Goal: Task Accomplishment & Management: Manage account settings

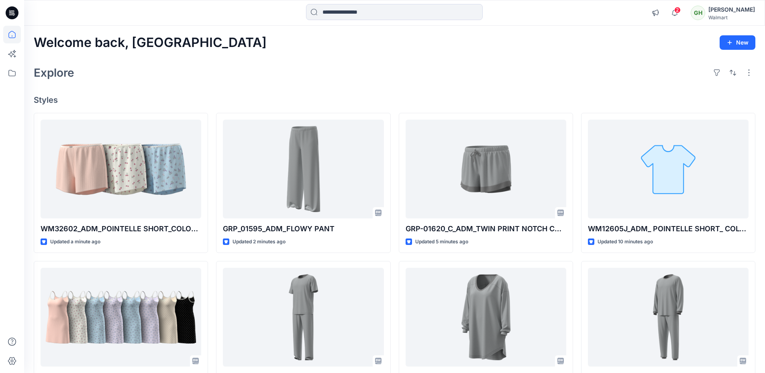
click at [308, 70] on div "Explore" at bounding box center [395, 72] width 722 height 19
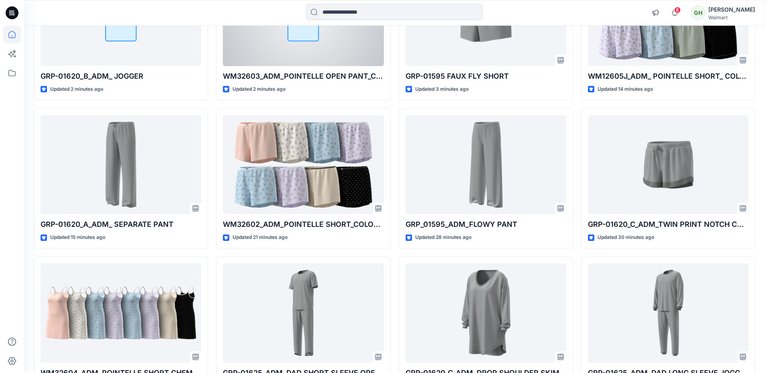
scroll to position [161, 0]
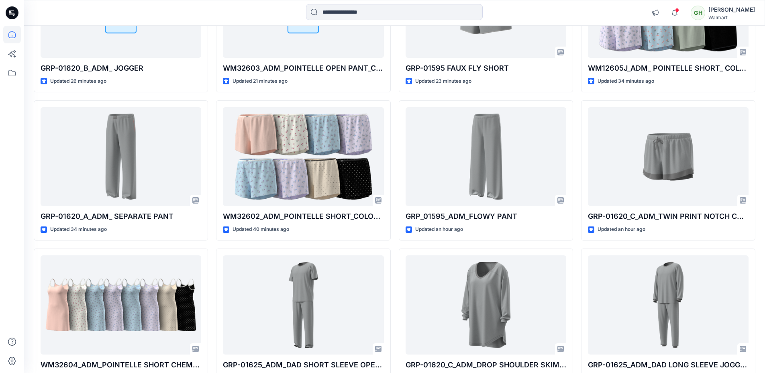
click at [6, 17] on icon at bounding box center [12, 13] width 13 height 26
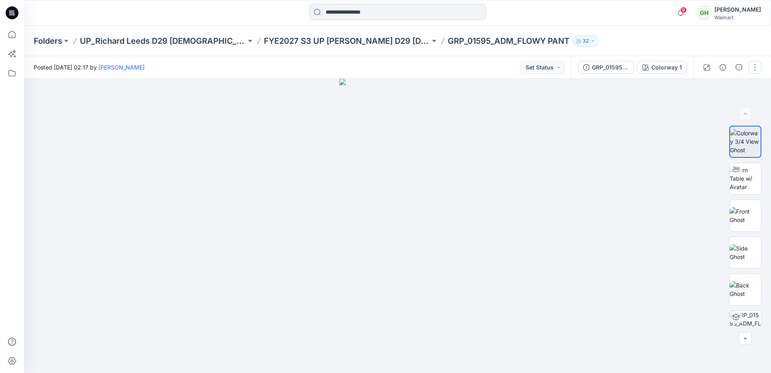
click at [754, 69] on button "button" at bounding box center [755, 67] width 13 height 13
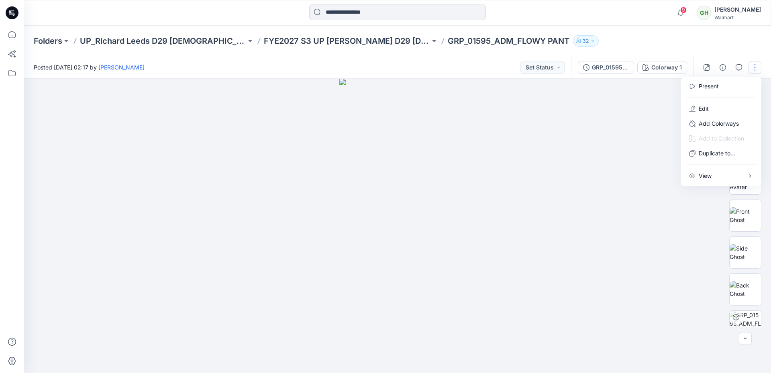
click at [727, 96] on div at bounding box center [721, 98] width 77 height 8
click at [727, 105] on button "Edit" at bounding box center [721, 108] width 74 height 15
click at [728, 106] on button "Edit" at bounding box center [721, 108] width 74 height 15
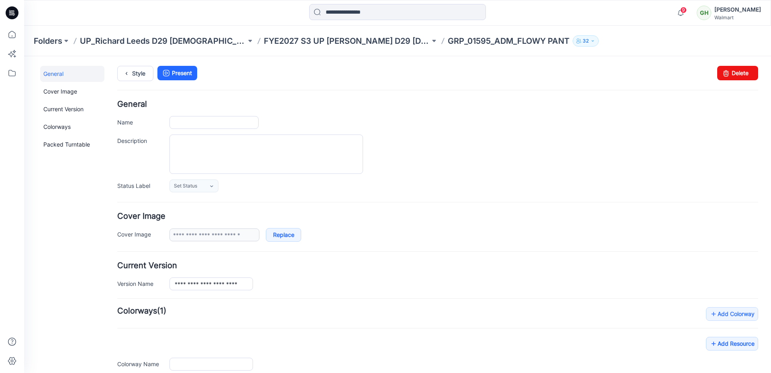
type input "**********"
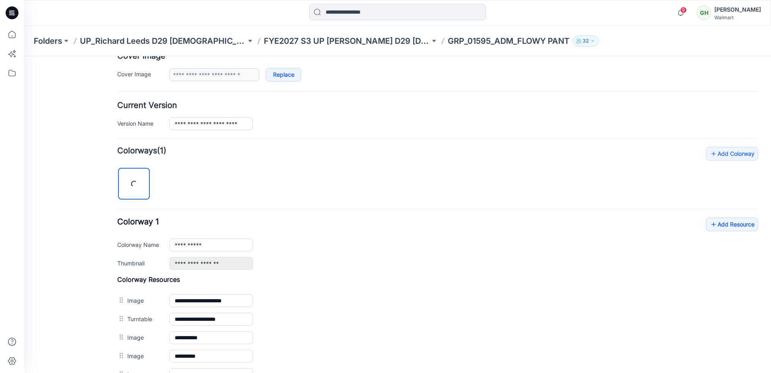
scroll to position [281, 0]
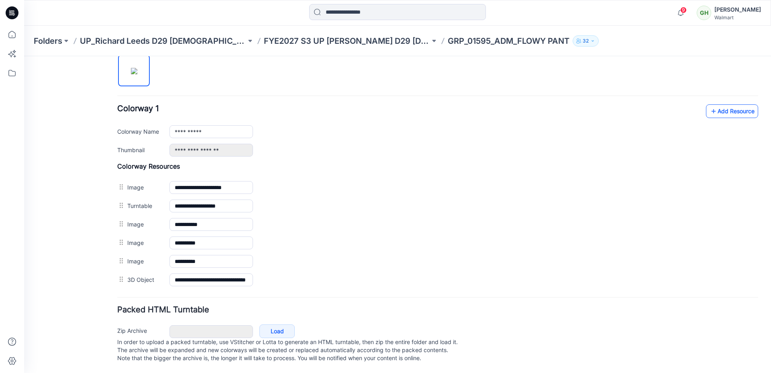
click at [712, 106] on link "Add Resource" at bounding box center [732, 111] width 52 height 14
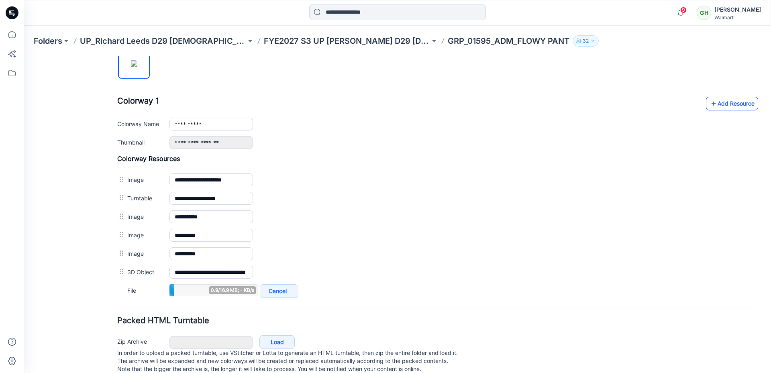
click at [714, 100] on link "Add Resource" at bounding box center [732, 104] width 52 height 14
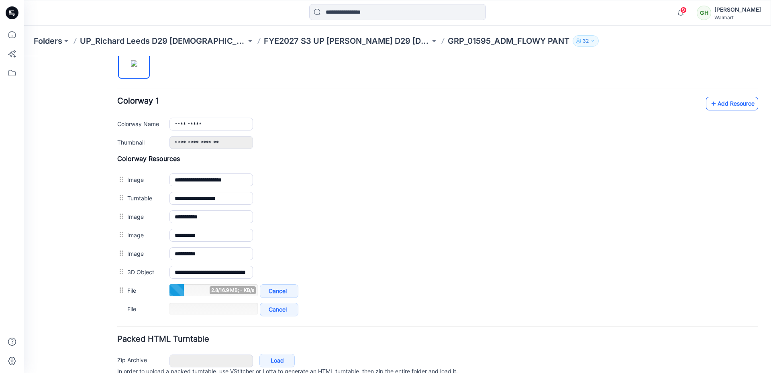
click at [726, 102] on link "Add Resource" at bounding box center [732, 104] width 52 height 14
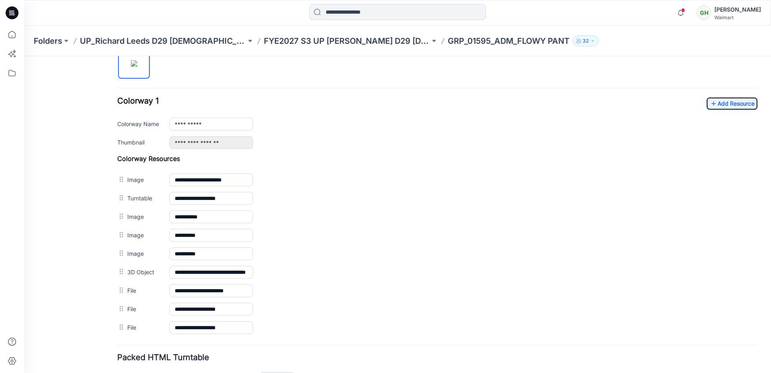
scroll to position [0, 0]
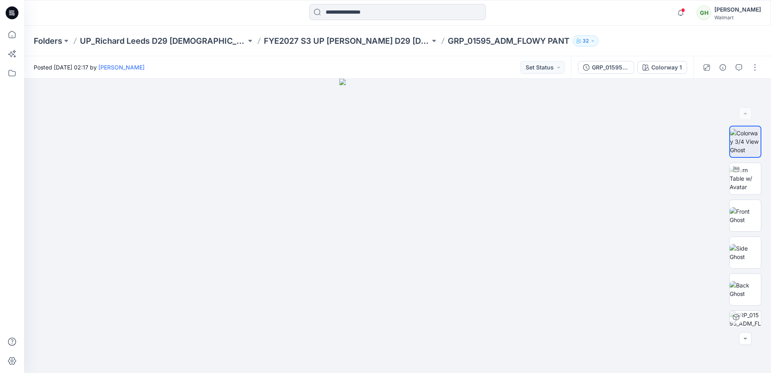
click at [373, 47] on div "Folders UP_Richard Leeds D29 [DEMOGRAPHIC_DATA] License Sleep FYE2027 S3 UP [PE…" at bounding box center [397, 41] width 747 height 31
click at [372, 43] on p "FYE2027 S3 UP [PERSON_NAME] D29 [DEMOGRAPHIC_DATA] Sleepwear-license" at bounding box center [347, 40] width 166 height 11
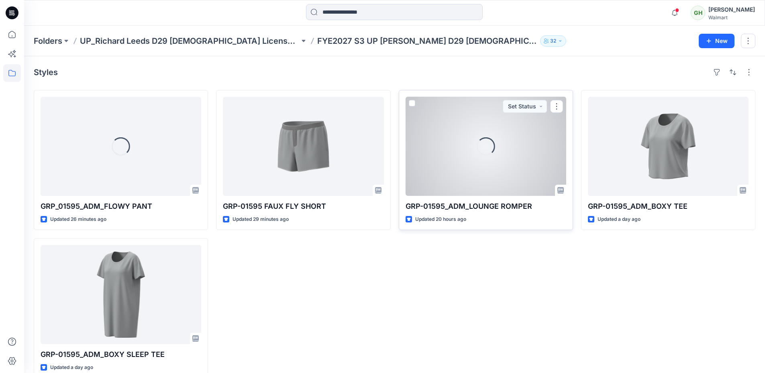
click at [471, 155] on div "Loading..." at bounding box center [486, 146] width 161 height 99
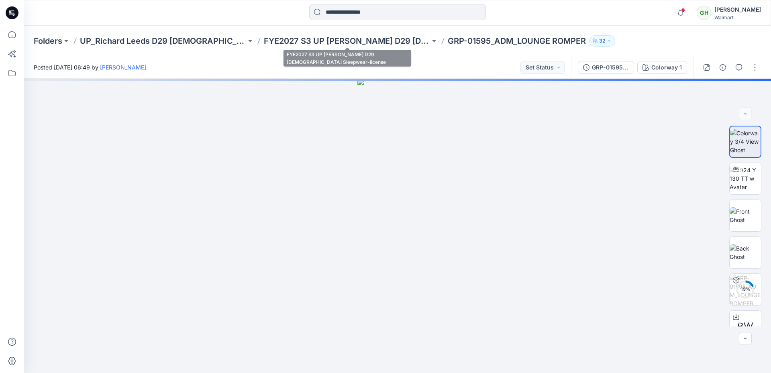
click at [314, 33] on div "Folders UP_Richard Leeds D29 Ladies License Sleep FYE2027 S3 UP Richard Leeds D…" at bounding box center [397, 41] width 747 height 31
click at [316, 39] on p "FYE2027 S3 UP Richard Leeds D29 Ladies Sleepwear-license" at bounding box center [347, 40] width 166 height 11
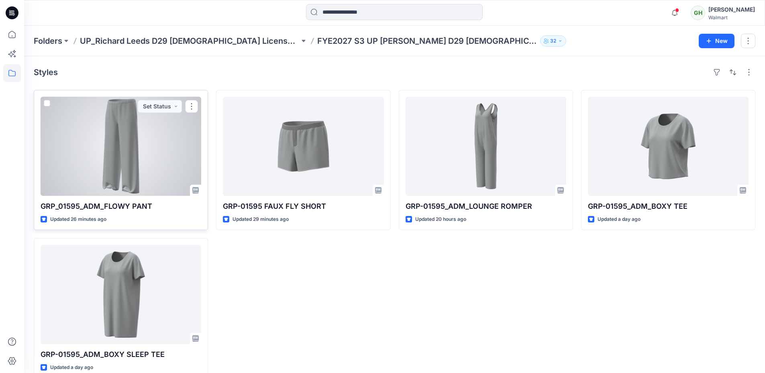
click at [139, 134] on div at bounding box center [121, 146] width 161 height 99
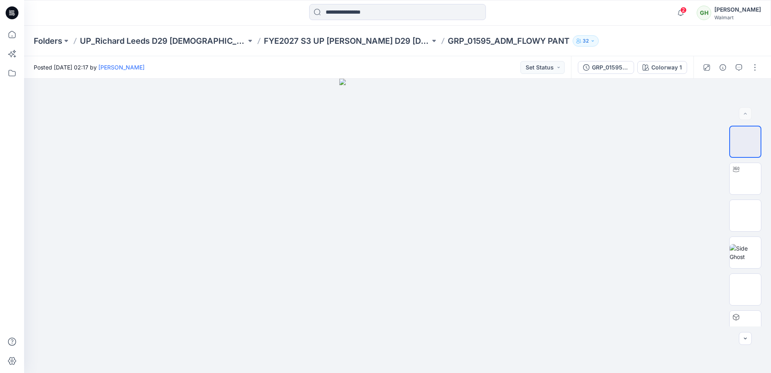
click at [15, 14] on icon at bounding box center [13, 14] width 3 height 0
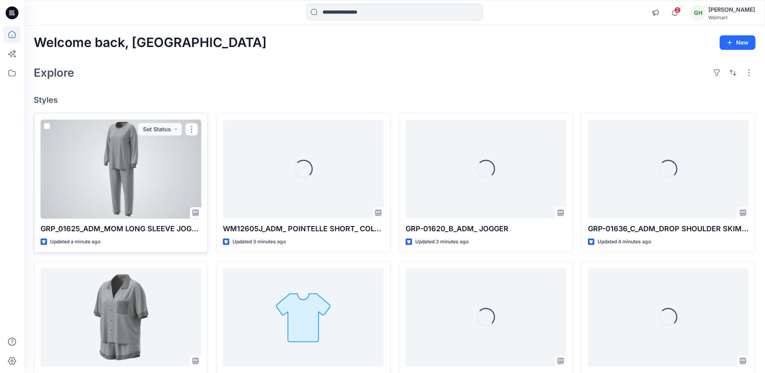
click at [146, 153] on div at bounding box center [121, 169] width 161 height 99
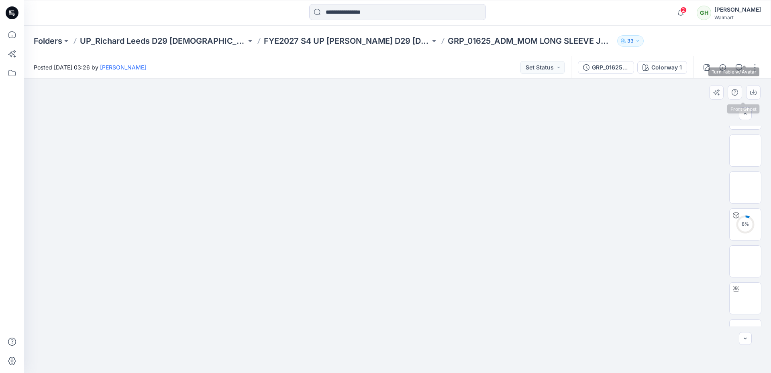
scroll to position [201, 0]
click at [751, 67] on button "button" at bounding box center [755, 67] width 13 height 13
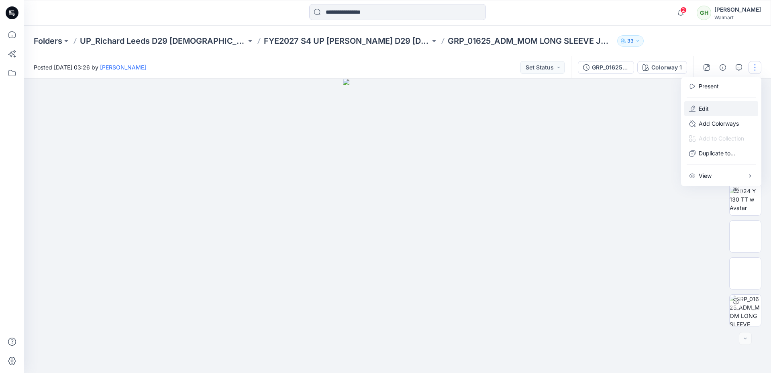
click at [708, 107] on p "Edit" at bounding box center [704, 108] width 10 height 8
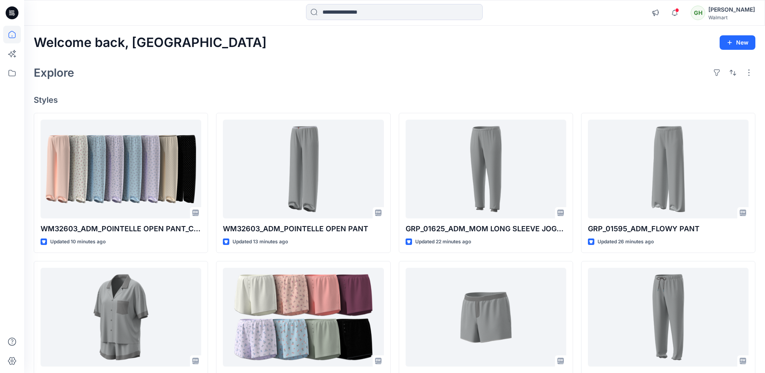
click at [525, 82] on div "Explore" at bounding box center [395, 72] width 722 height 19
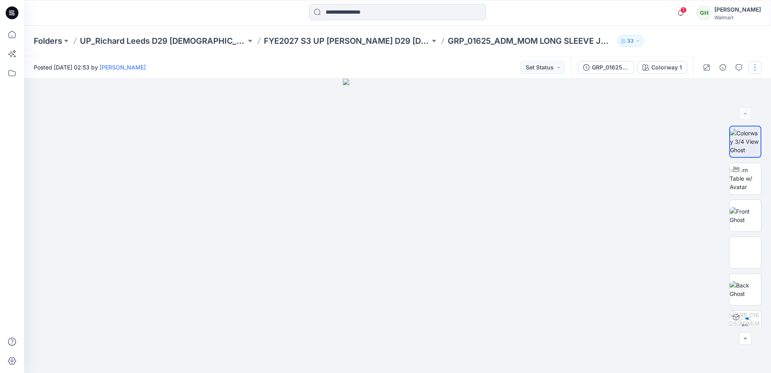
click at [753, 66] on button "button" at bounding box center [755, 67] width 13 height 13
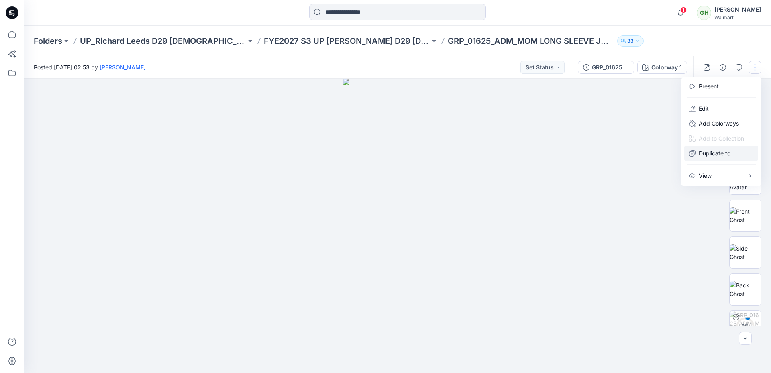
click at [706, 153] on p "Duplicate to..." at bounding box center [717, 153] width 37 height 8
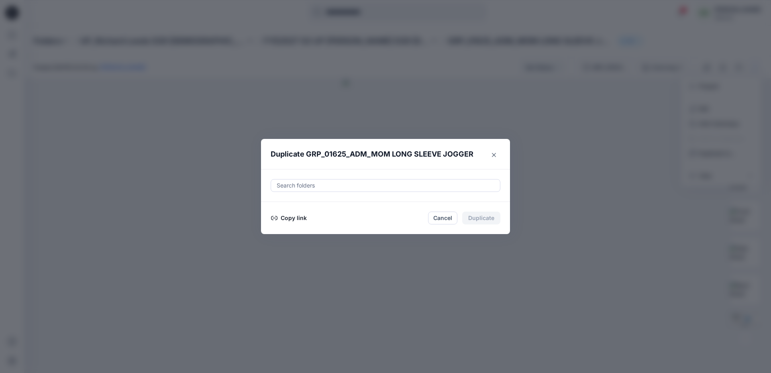
click at [311, 188] on div at bounding box center [385, 186] width 219 height 10
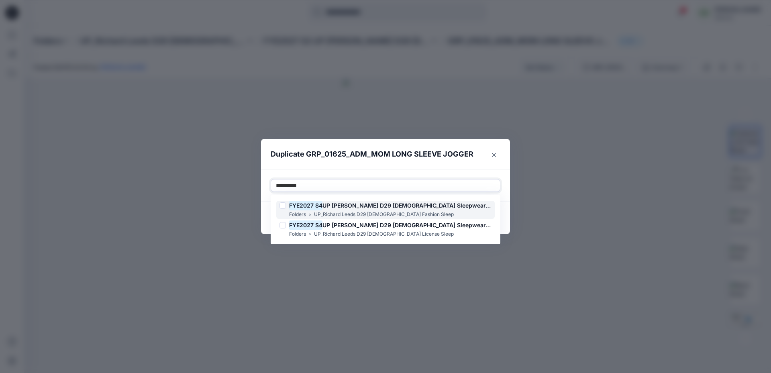
click at [284, 206] on div at bounding box center [283, 205] width 6 height 6
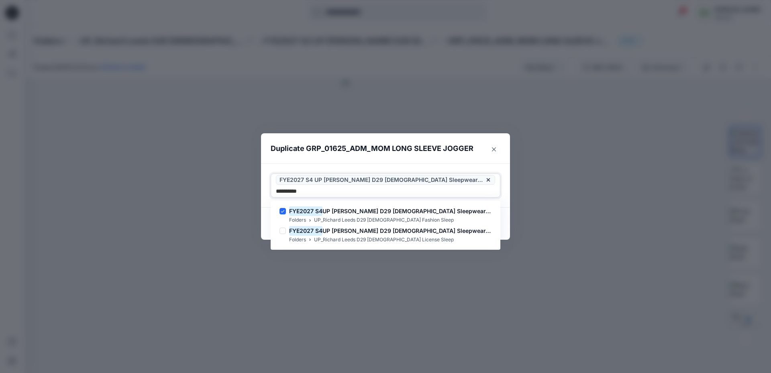
type input "**********"
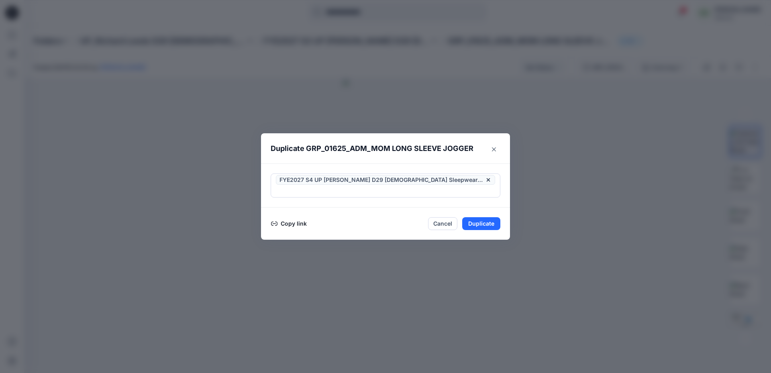
click at [426, 163] on section "Duplicate GRP_01625_ADM_MOM LONG SLEEVE JOGGER FYE2027 S4 UP Richard Leeds D29 …" at bounding box center [385, 186] width 249 height 107
click at [477, 217] on button "Duplicate" at bounding box center [481, 223] width 38 height 13
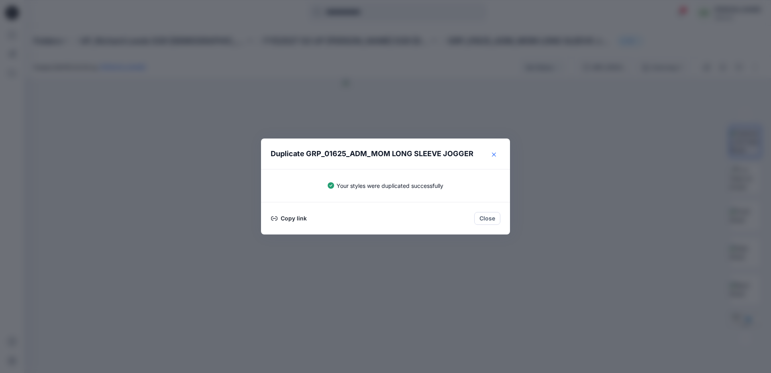
click at [490, 153] on button "Close" at bounding box center [494, 154] width 13 height 13
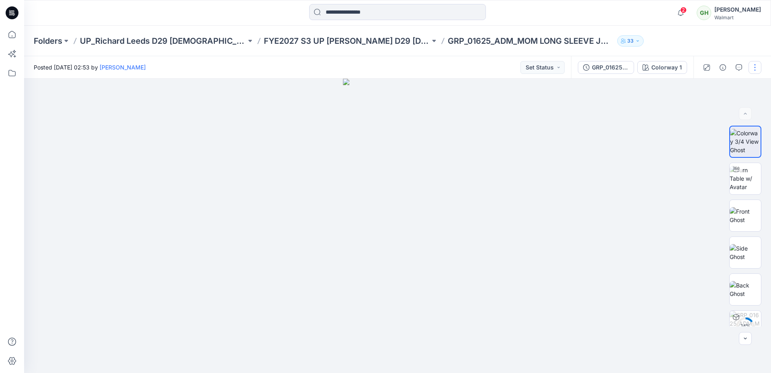
click at [757, 65] on button "button" at bounding box center [755, 67] width 13 height 13
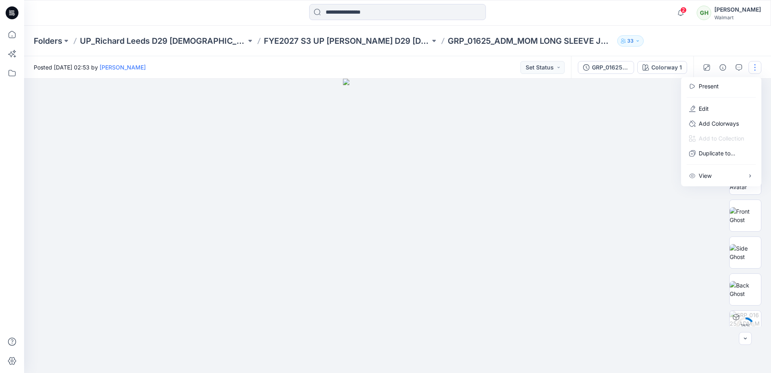
click at [629, 151] on div at bounding box center [397, 226] width 747 height 294
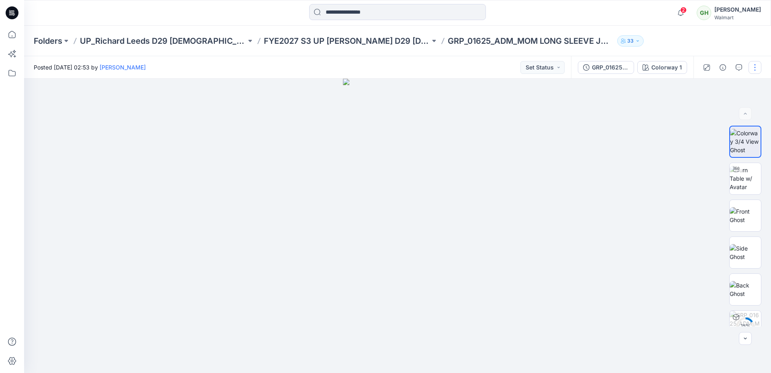
click at [753, 68] on button "button" at bounding box center [755, 67] width 13 height 13
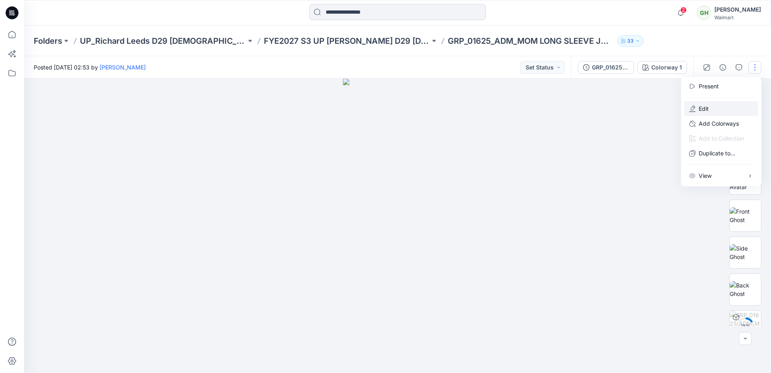
click at [702, 109] on p "Edit" at bounding box center [704, 108] width 10 height 8
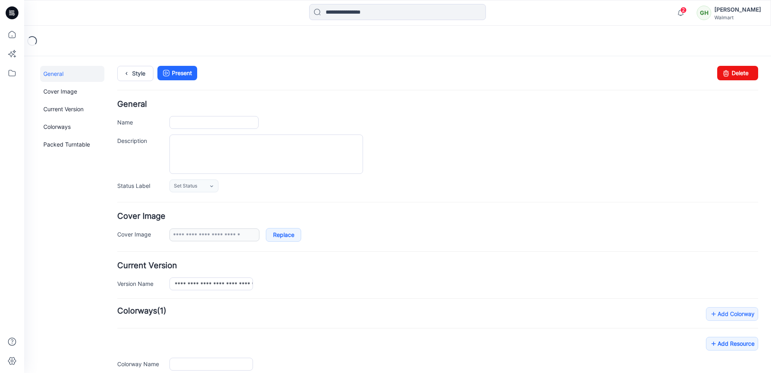
type input "**********"
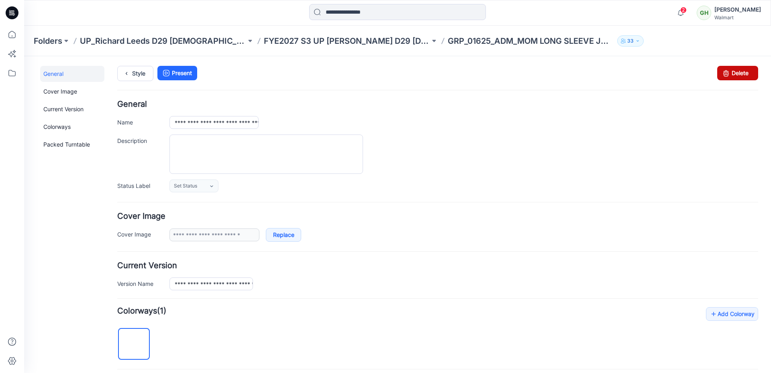
drag, startPoint x: 728, startPoint y: 76, endPoint x: 439, endPoint y: 90, distance: 289.1
click at [728, 76] on link "Delete" at bounding box center [737, 73] width 41 height 14
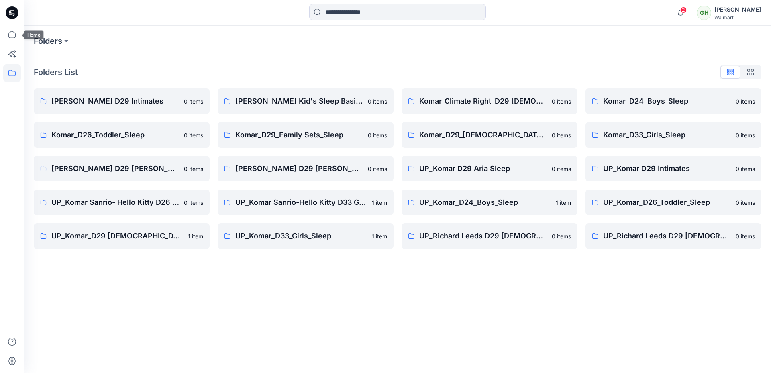
click at [14, 19] on icon at bounding box center [12, 13] width 13 height 26
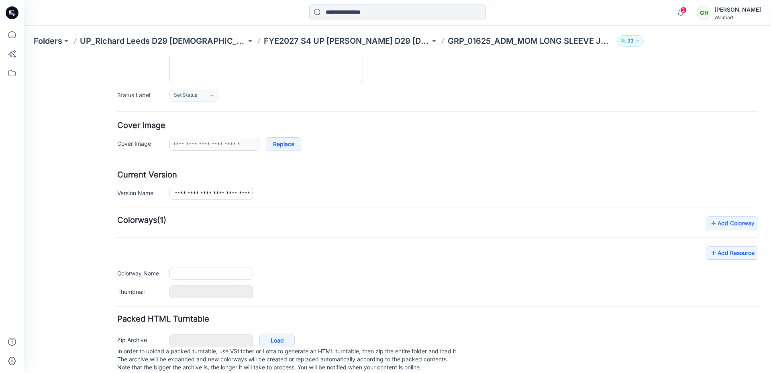
type input "**********"
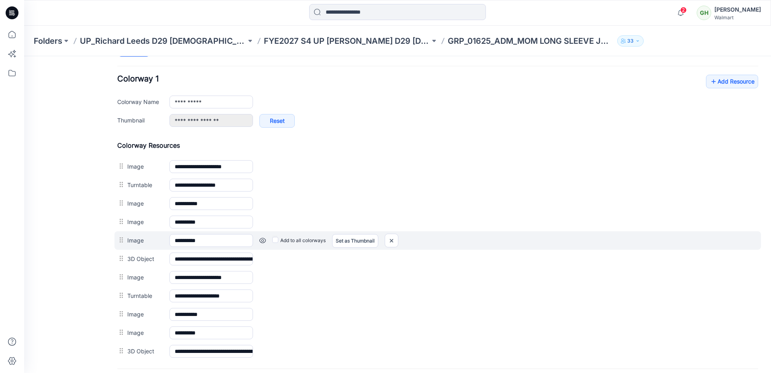
scroll to position [302, 0]
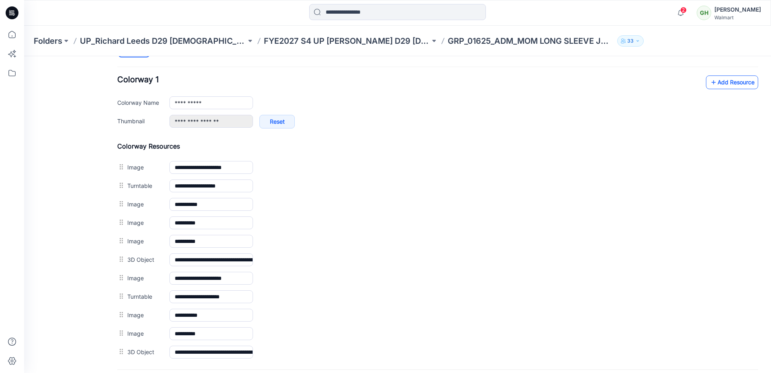
click at [710, 81] on icon at bounding box center [714, 82] width 8 height 13
click at [717, 84] on link "Add Resource" at bounding box center [732, 82] width 52 height 14
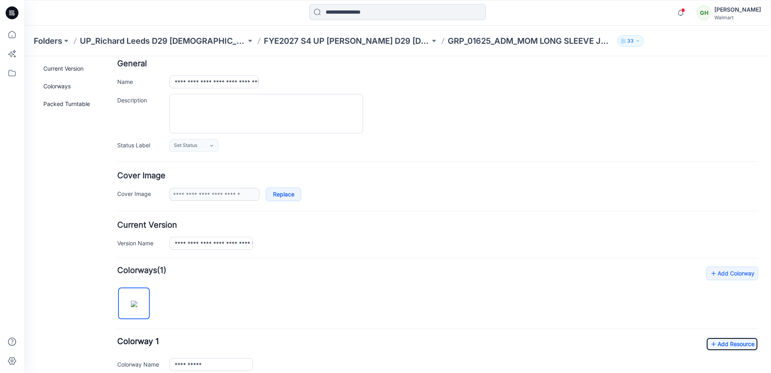
scroll to position [0, 0]
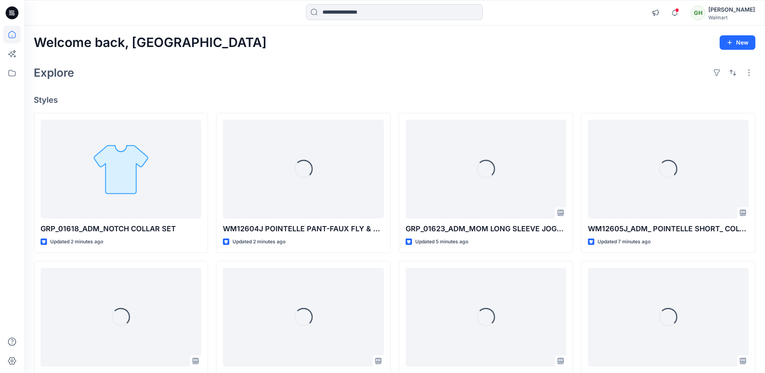
scroll to position [80, 0]
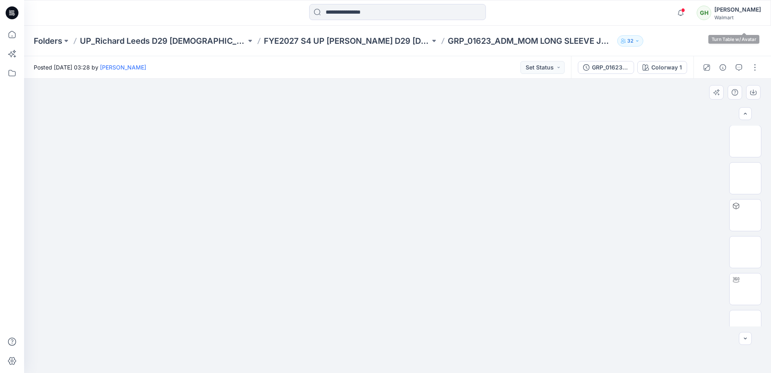
scroll to position [201, 0]
click at [754, 67] on button "button" at bounding box center [755, 67] width 13 height 13
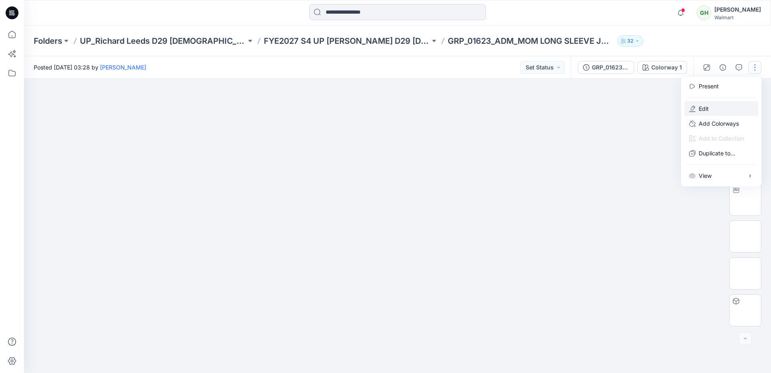
click at [704, 108] on p "Edit" at bounding box center [704, 108] width 10 height 8
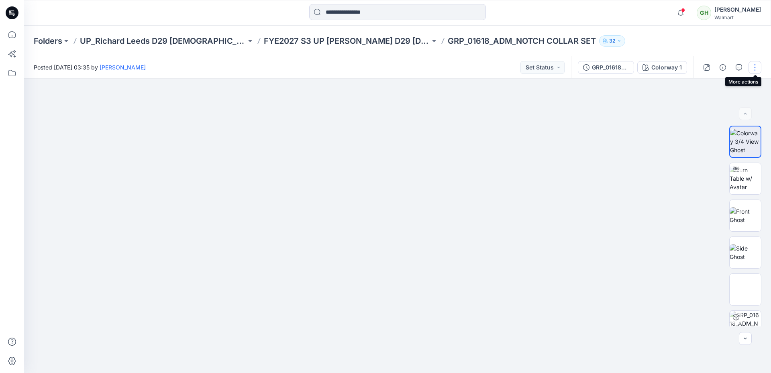
click at [757, 66] on button "button" at bounding box center [755, 67] width 13 height 13
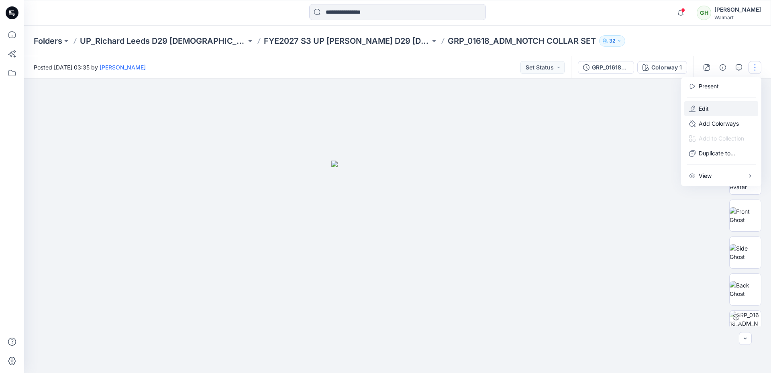
click at [717, 105] on button "Edit" at bounding box center [721, 108] width 74 height 15
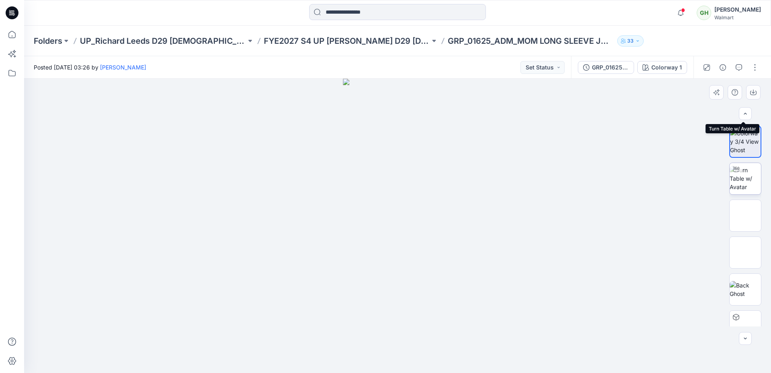
scroll to position [201, 0]
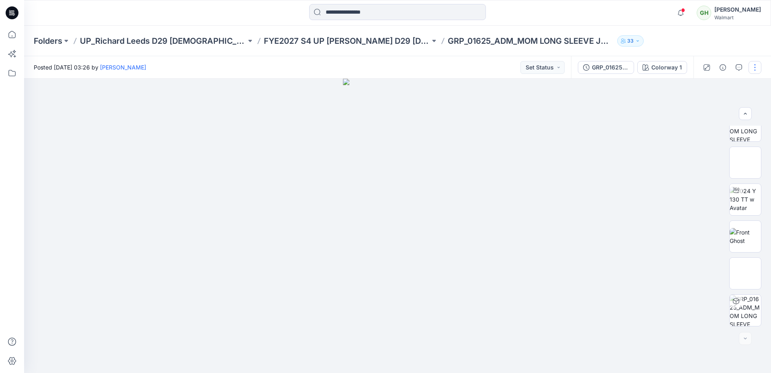
click at [751, 63] on button "button" at bounding box center [755, 67] width 13 height 13
click at [720, 105] on button "Edit" at bounding box center [721, 108] width 74 height 15
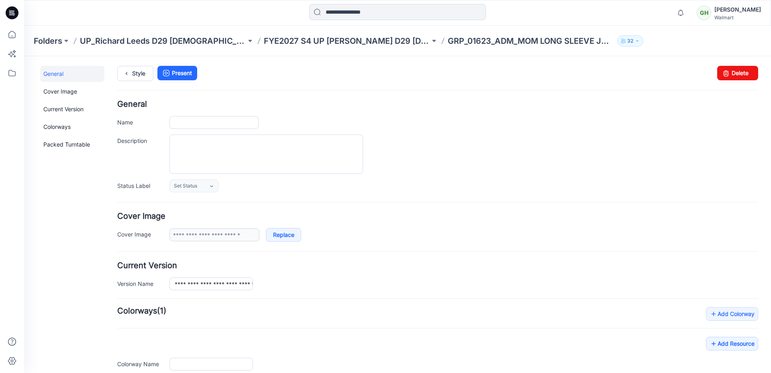
type input "**********"
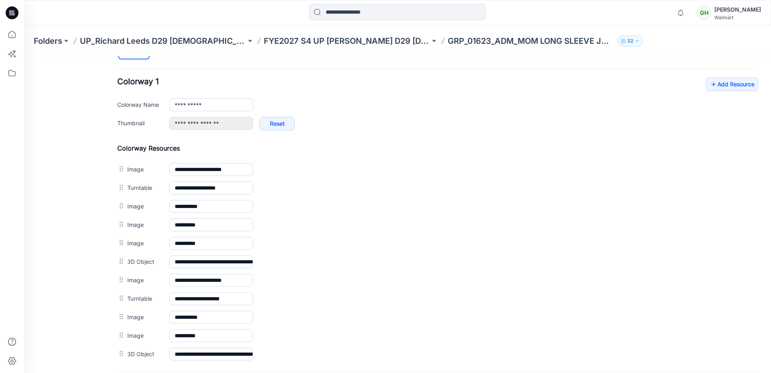
scroll to position [281, 0]
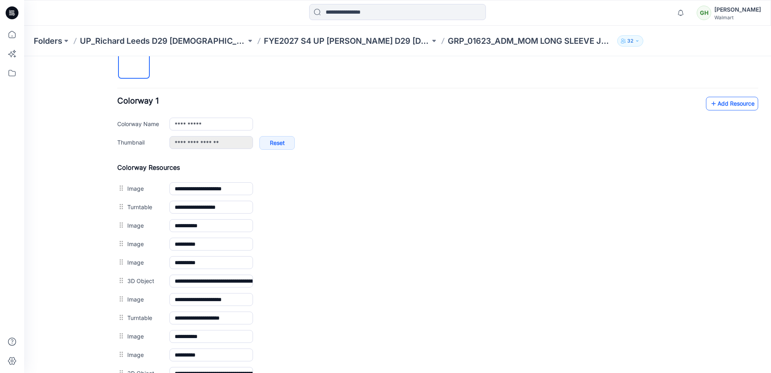
click at [716, 103] on link "Add Resource" at bounding box center [732, 104] width 52 height 14
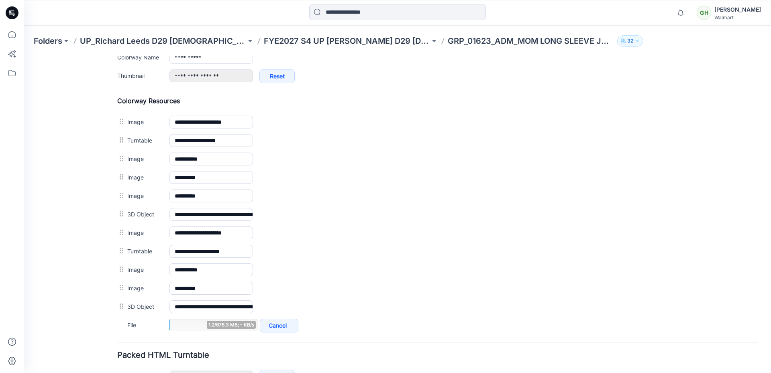
scroll to position [401, 0]
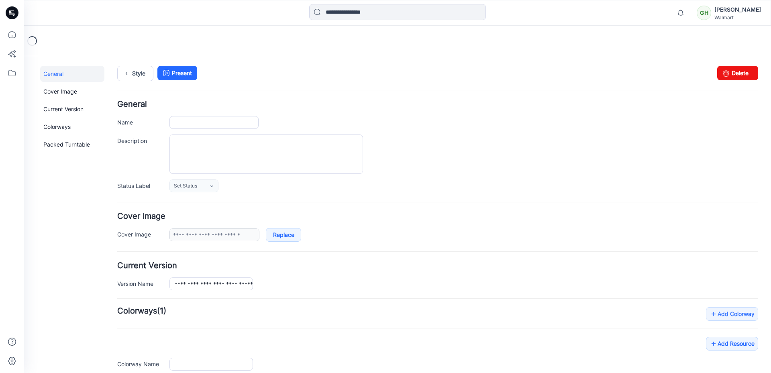
type input "**********"
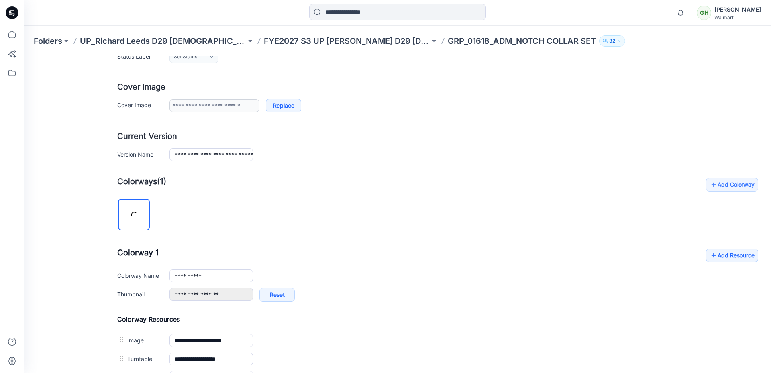
scroll to position [281, 0]
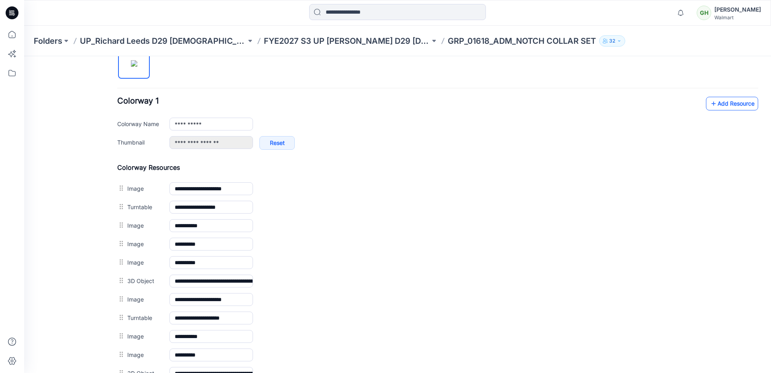
click at [710, 105] on icon at bounding box center [714, 103] width 8 height 13
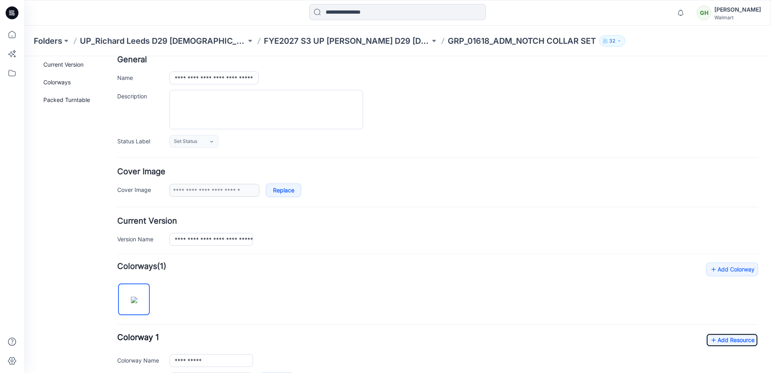
scroll to position [0, 0]
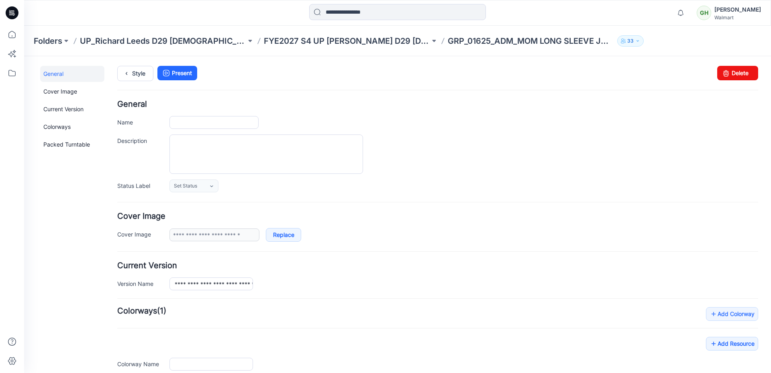
type input "**********"
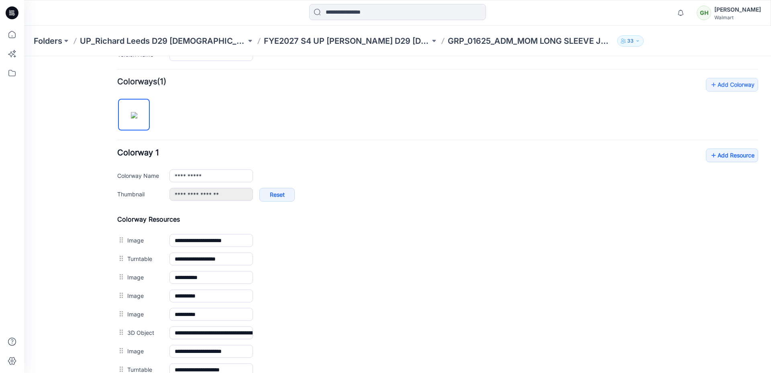
scroll to position [241, 0]
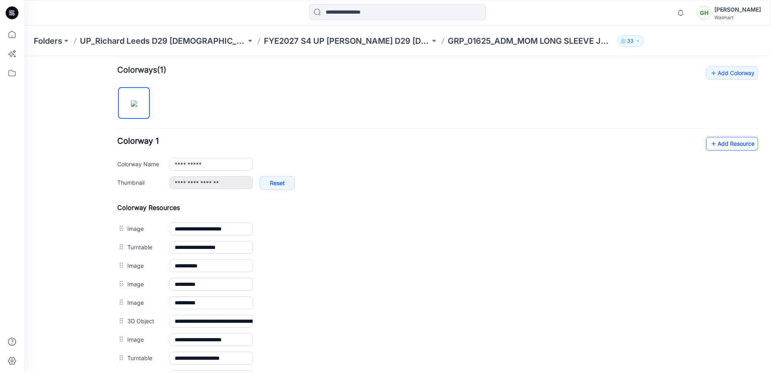
click at [710, 143] on icon at bounding box center [714, 143] width 8 height 13
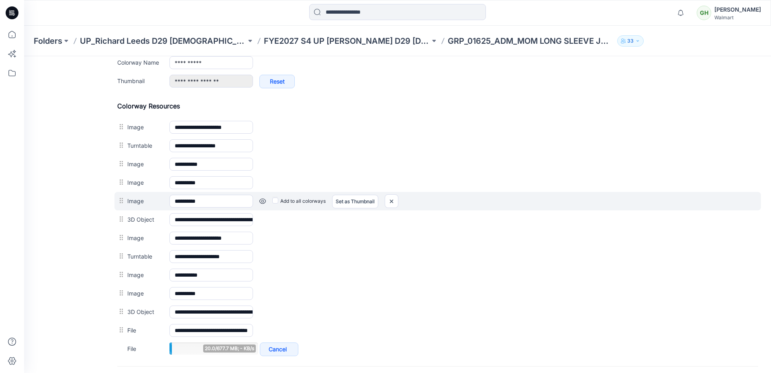
scroll to position [420, 0]
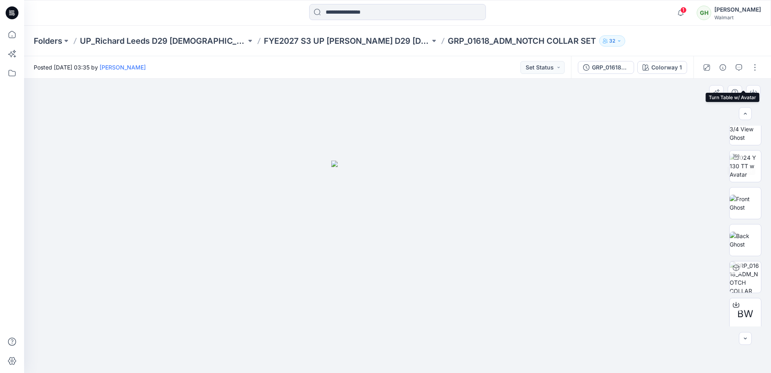
scroll to position [238, 0]
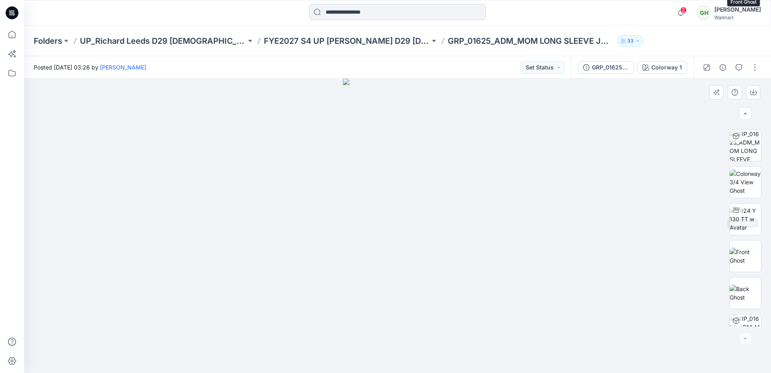
scroll to position [238, 0]
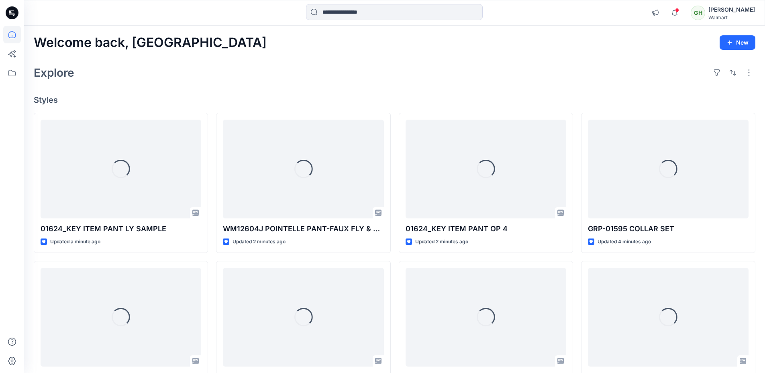
click at [392, 69] on div "Explore" at bounding box center [395, 72] width 722 height 19
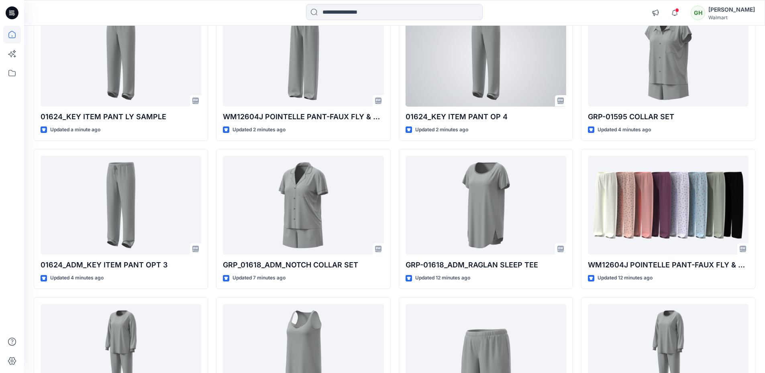
scroll to position [215, 0]
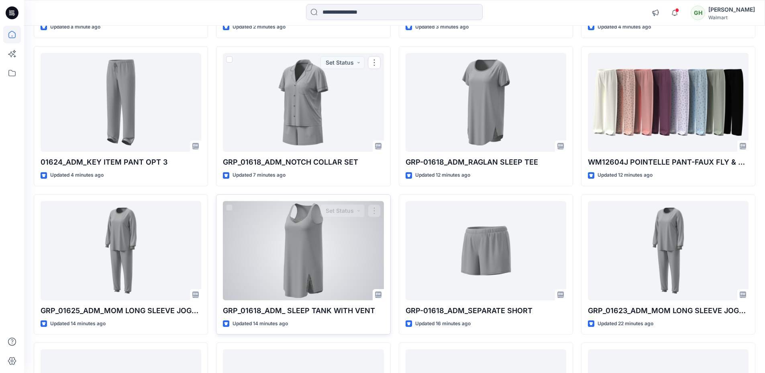
click at [299, 239] on div at bounding box center [303, 250] width 161 height 99
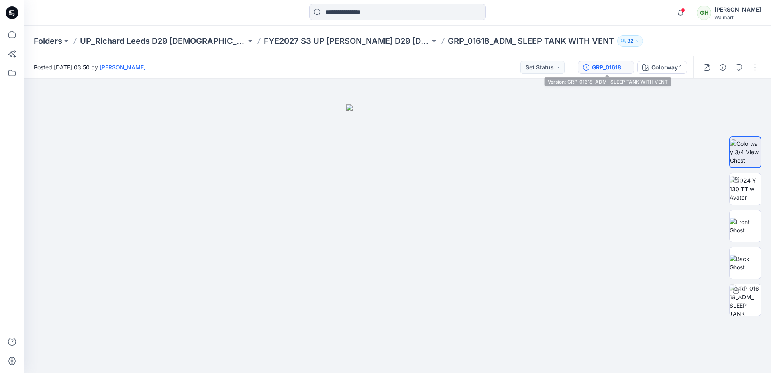
click at [619, 69] on div "GRP_01618_ADM_ SLEEP TANK WITH VENT" at bounding box center [610, 67] width 37 height 9
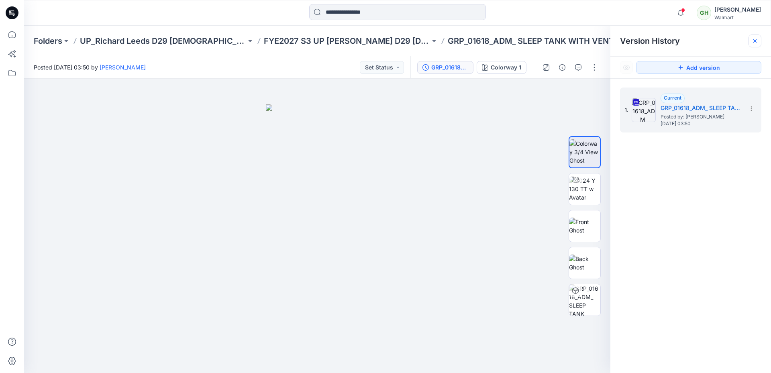
click at [757, 41] on icon at bounding box center [755, 41] width 6 height 6
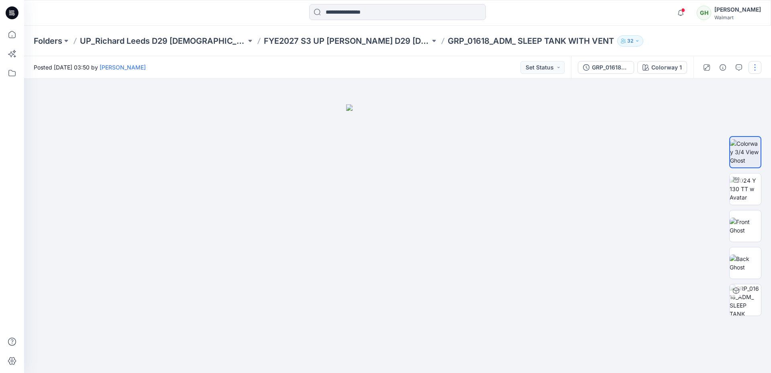
click at [755, 69] on button "button" at bounding box center [755, 67] width 13 height 13
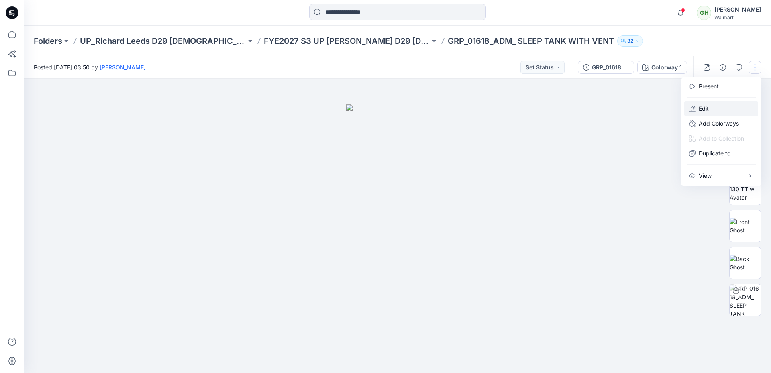
click at [705, 106] on p "Edit" at bounding box center [704, 108] width 10 height 8
click at [712, 114] on button "Edit" at bounding box center [721, 108] width 74 height 15
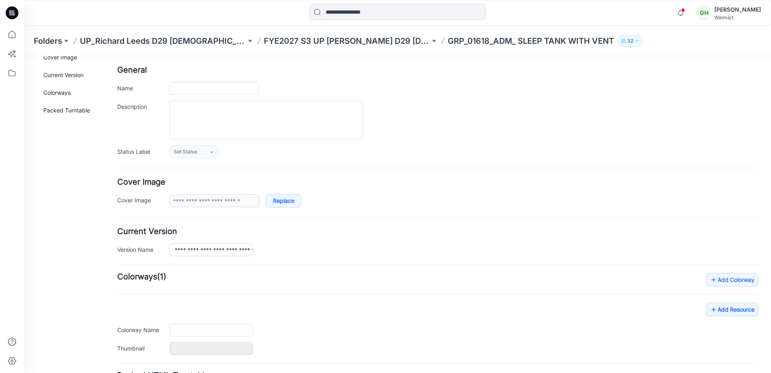
type input "**********"
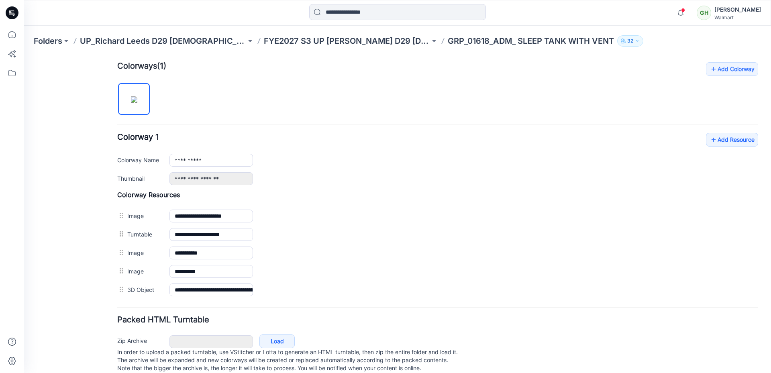
scroll to position [263, 0]
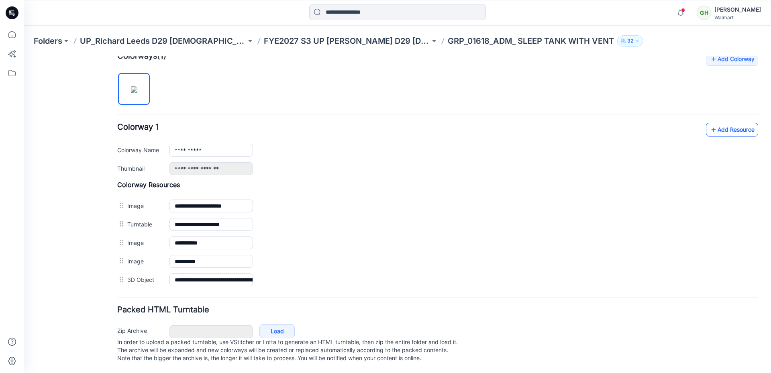
click at [716, 123] on link "Add Resource" at bounding box center [732, 130] width 52 height 14
